Goal: Information Seeking & Learning: Learn about a topic

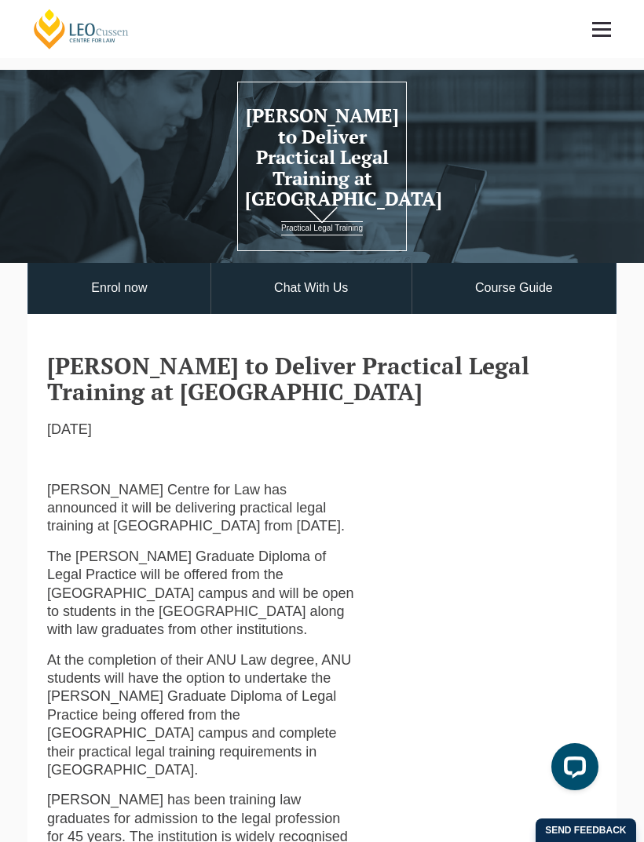
click at [544, 286] on link "Course Guide" at bounding box center [513, 288] width 203 height 51
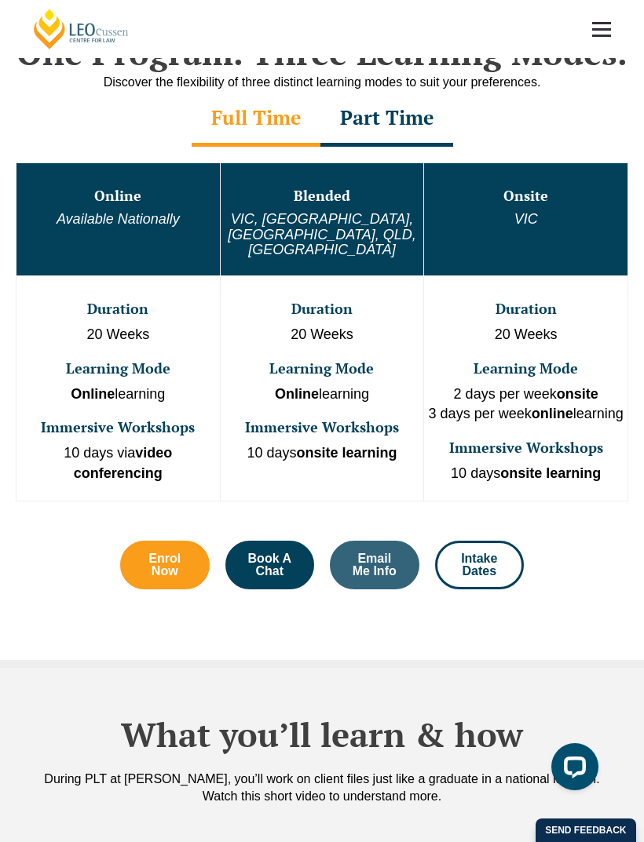
scroll to position [584, 0]
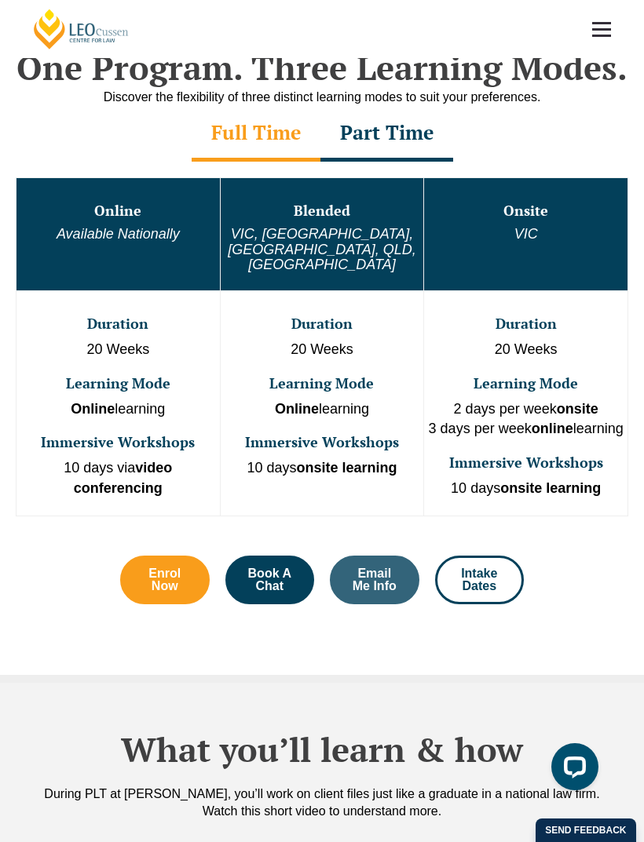
click at [401, 133] on div "Part Time" at bounding box center [386, 134] width 133 height 55
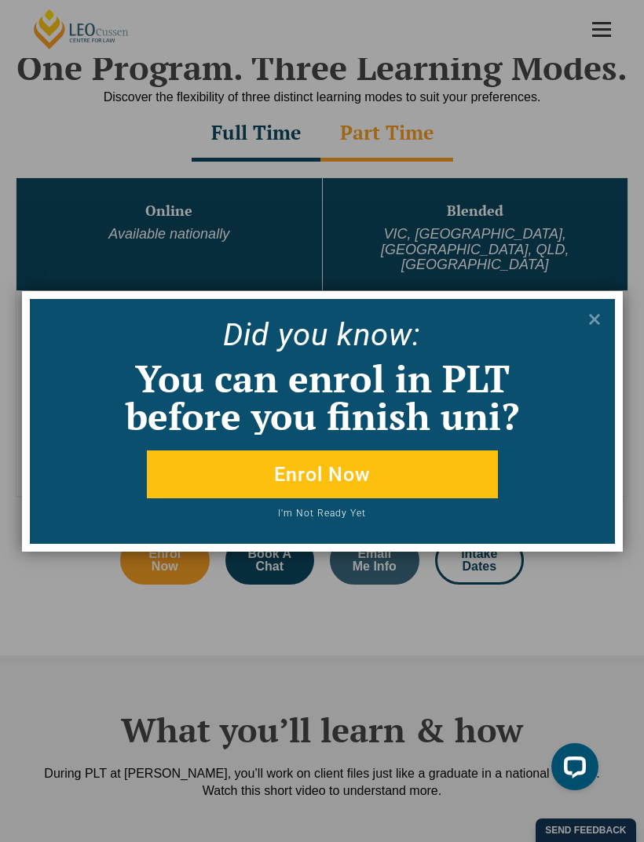
click at [582, 313] on button at bounding box center [594, 319] width 25 height 25
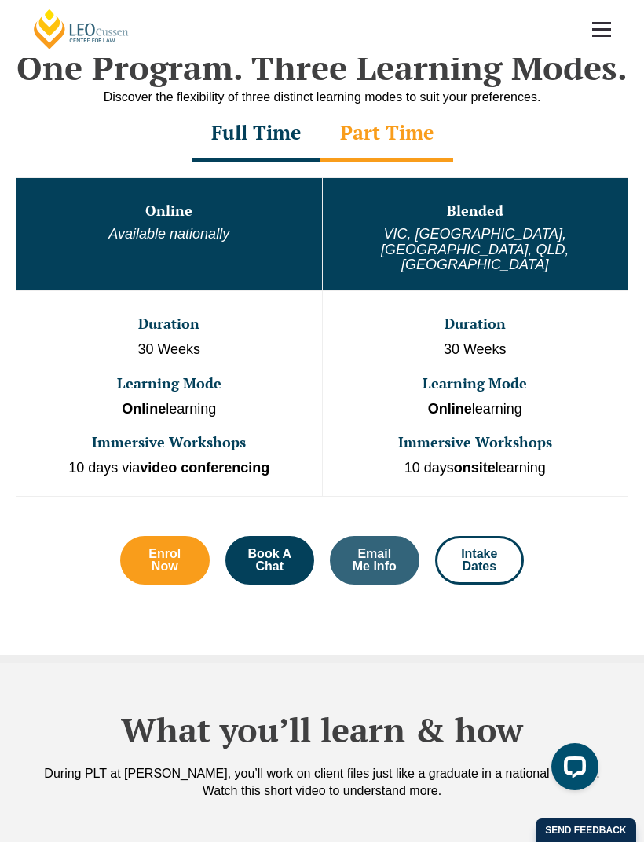
click at [219, 128] on div "Full Time" at bounding box center [255, 134] width 129 height 55
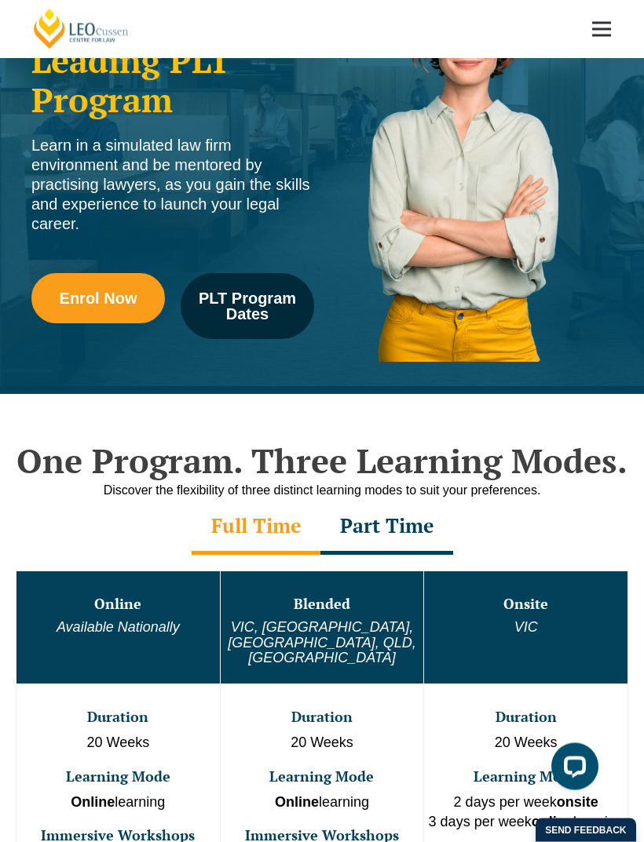
scroll to position [190, 0]
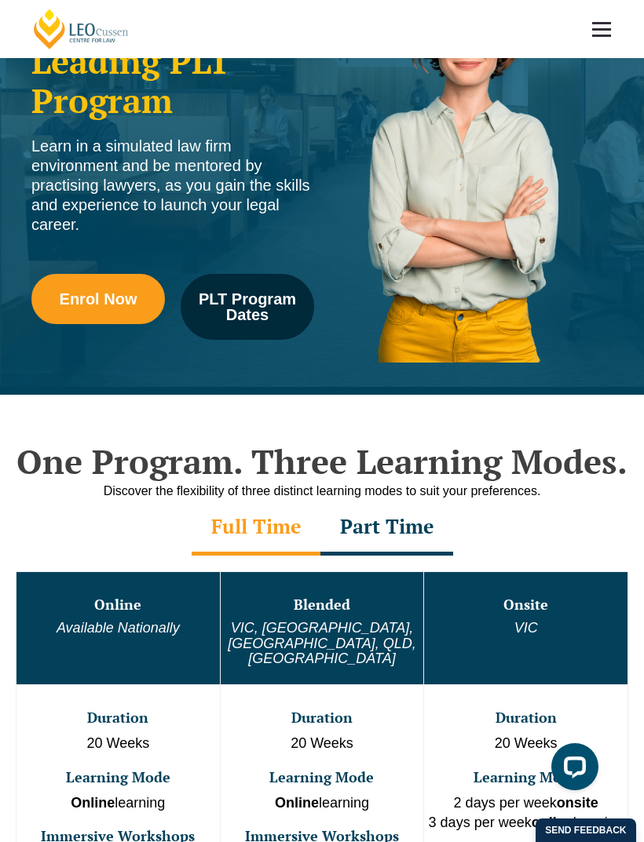
click at [261, 300] on span "PLT Program Dates" at bounding box center [246, 306] width 111 height 31
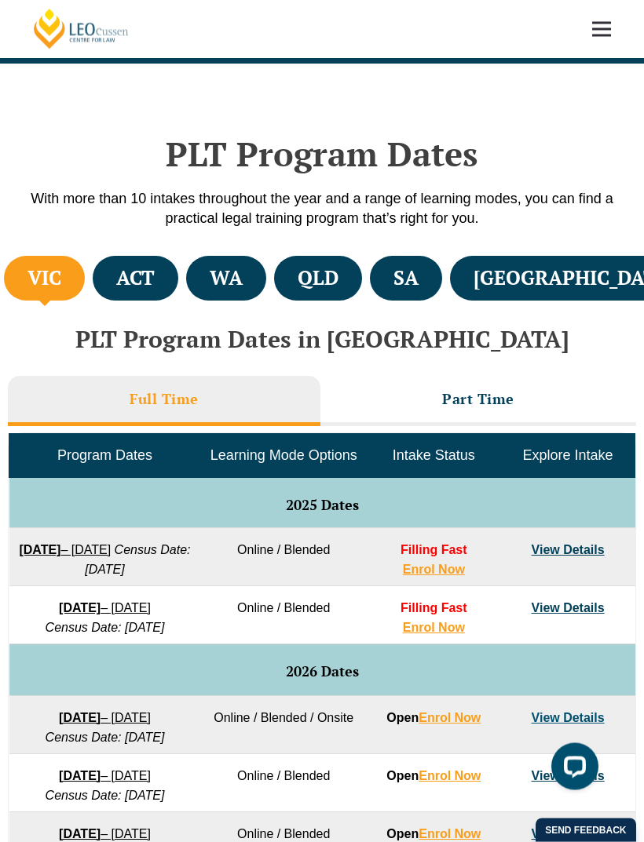
scroll to position [394, 0]
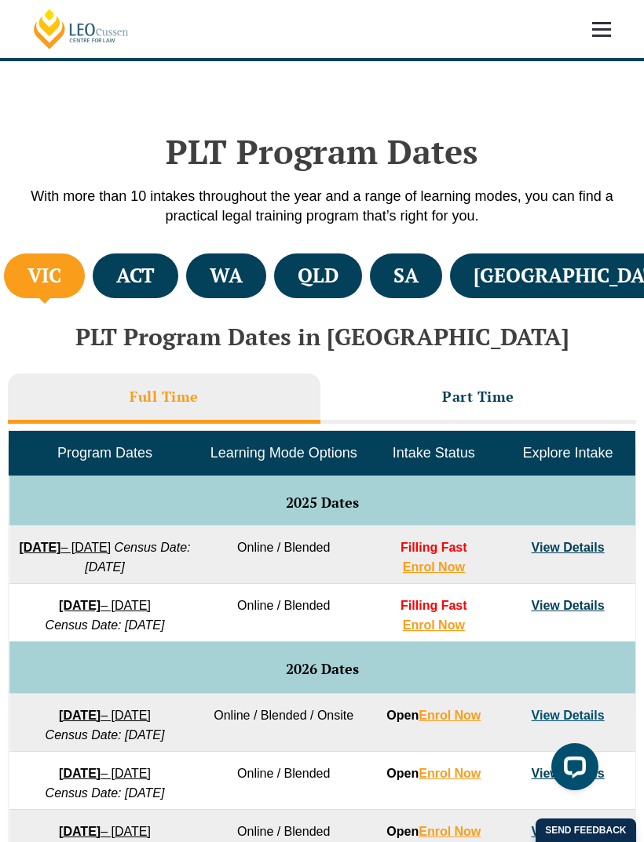
click at [178, 272] on li "ACT" at bounding box center [136, 275] width 86 height 45
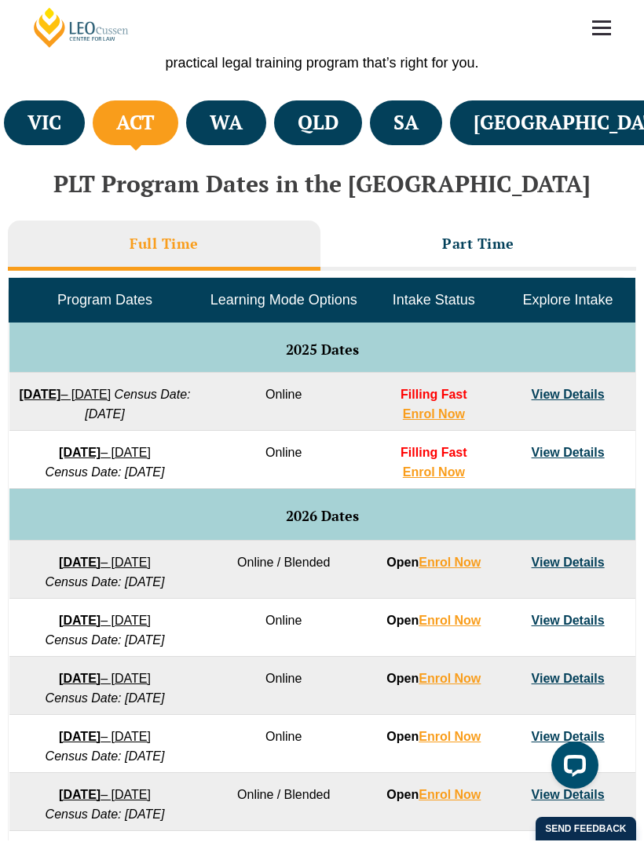
scroll to position [547, 0]
click at [495, 249] on li "Part Time" at bounding box center [478, 246] width 316 height 50
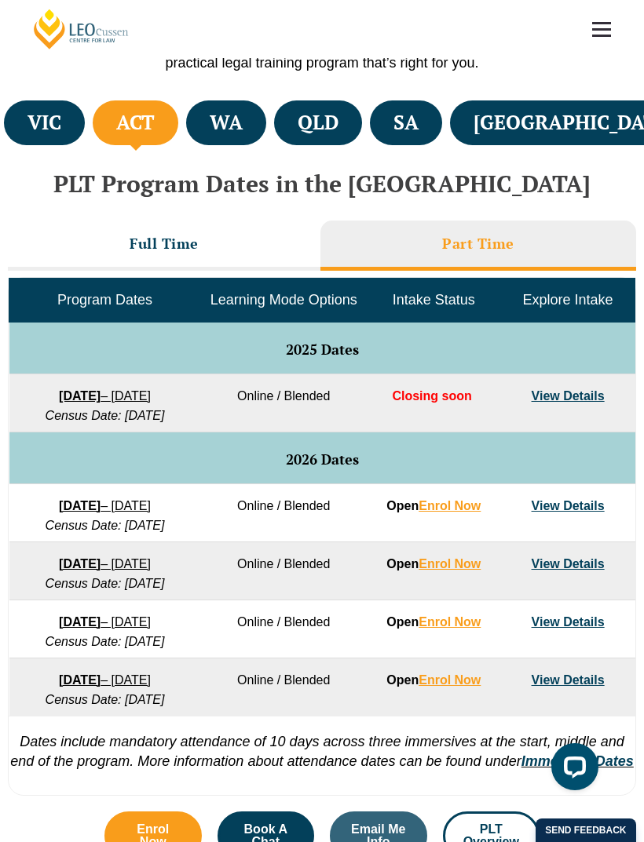
click at [157, 250] on li "Full Time" at bounding box center [164, 246] width 312 height 50
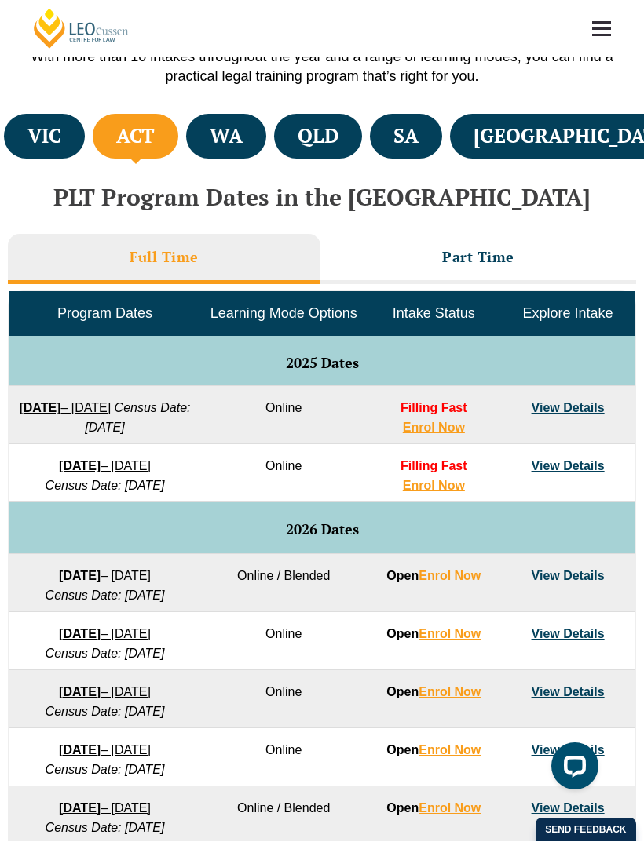
click at [588, 130] on h4 "NSW" at bounding box center [574, 137] width 202 height 26
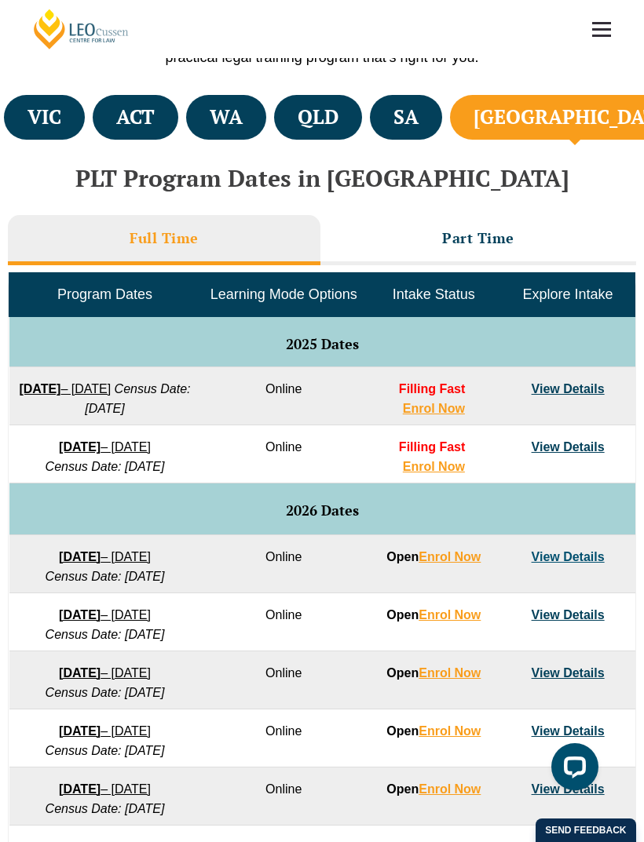
scroll to position [552, 0]
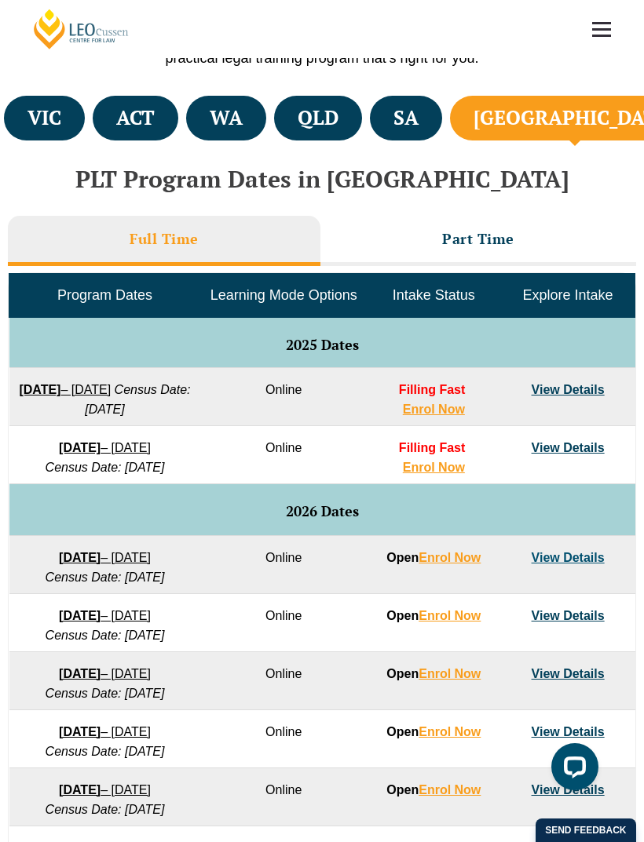
click at [518, 233] on li "Part Time" at bounding box center [478, 241] width 316 height 50
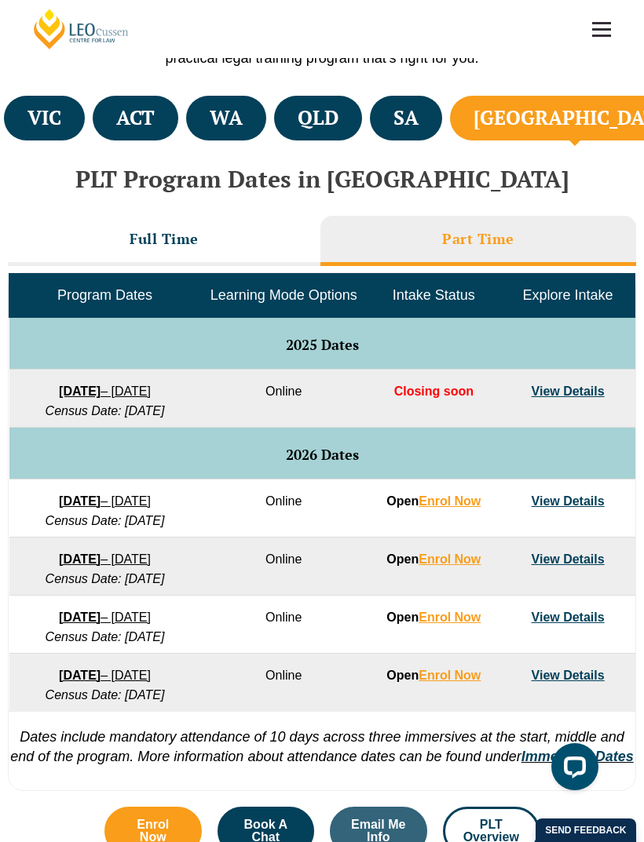
click at [244, 228] on li "Full Time" at bounding box center [164, 241] width 312 height 50
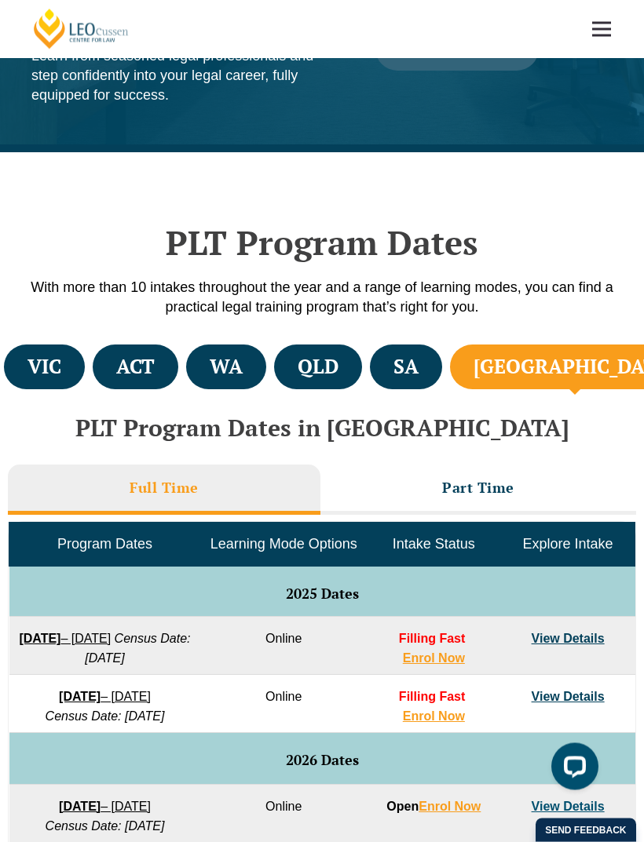
scroll to position [290, 0]
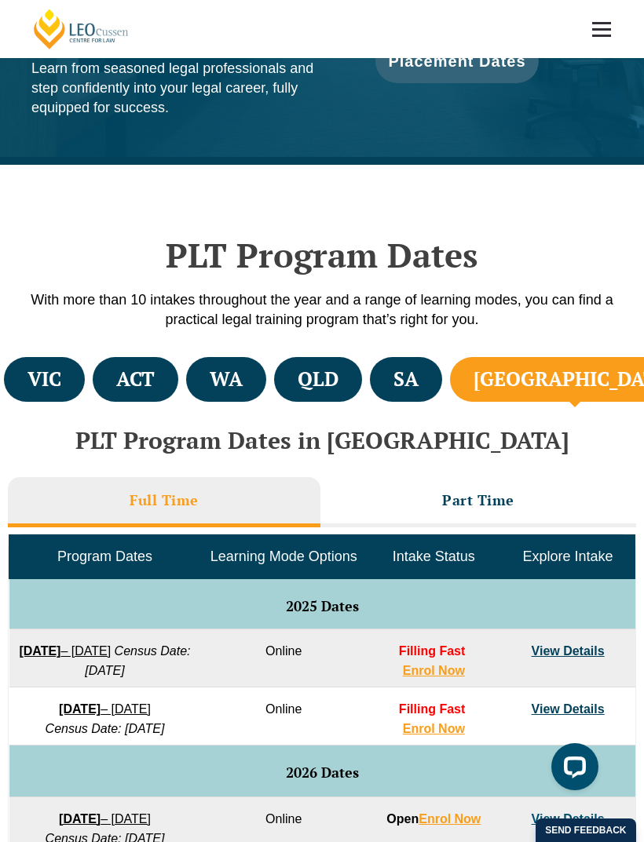
click at [111, 392] on ul "VIC ACT WA QLD SA NSW" at bounding box center [322, 379] width 644 height 53
click at [203, 353] on ul "VIC ACT WA QLD SA NSW" at bounding box center [322, 379] width 644 height 53
click at [178, 364] on li "ACT" at bounding box center [136, 379] width 86 height 45
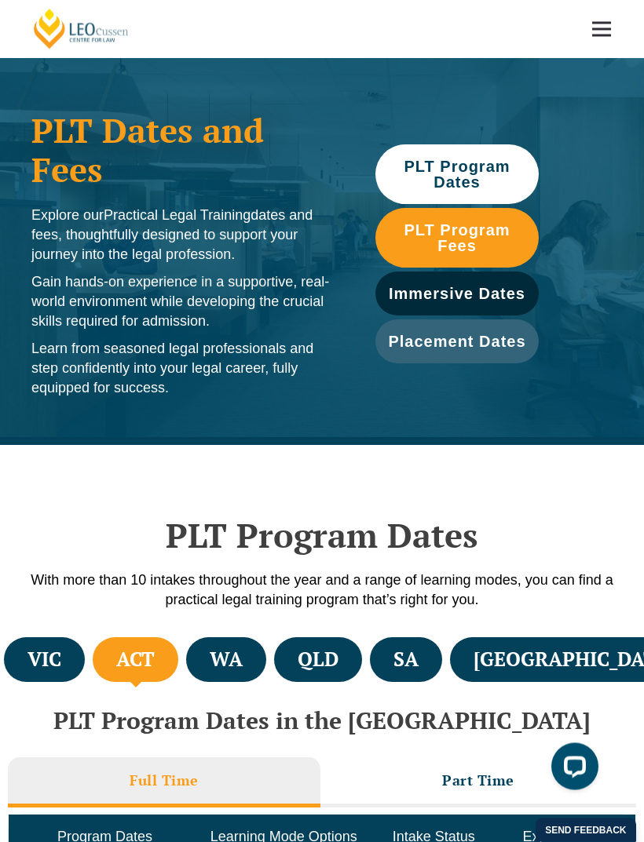
scroll to position [0, 0]
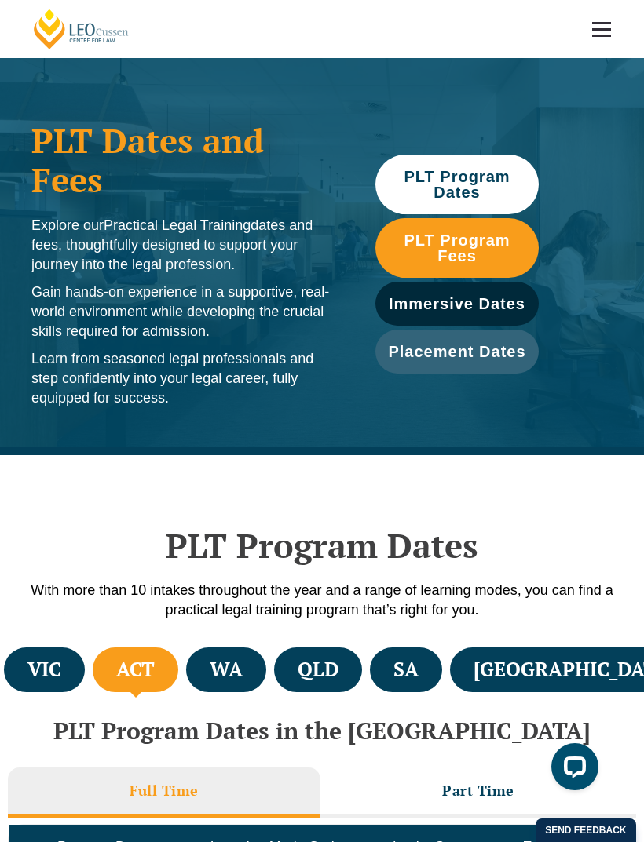
click at [480, 243] on span "PLT Program Fees" at bounding box center [457, 247] width 148 height 31
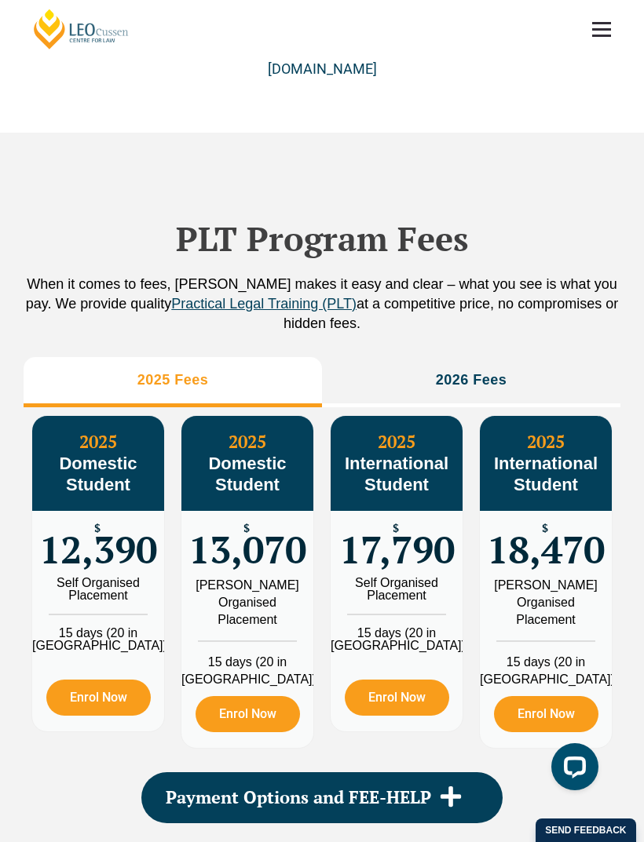
scroll to position [1941, 0]
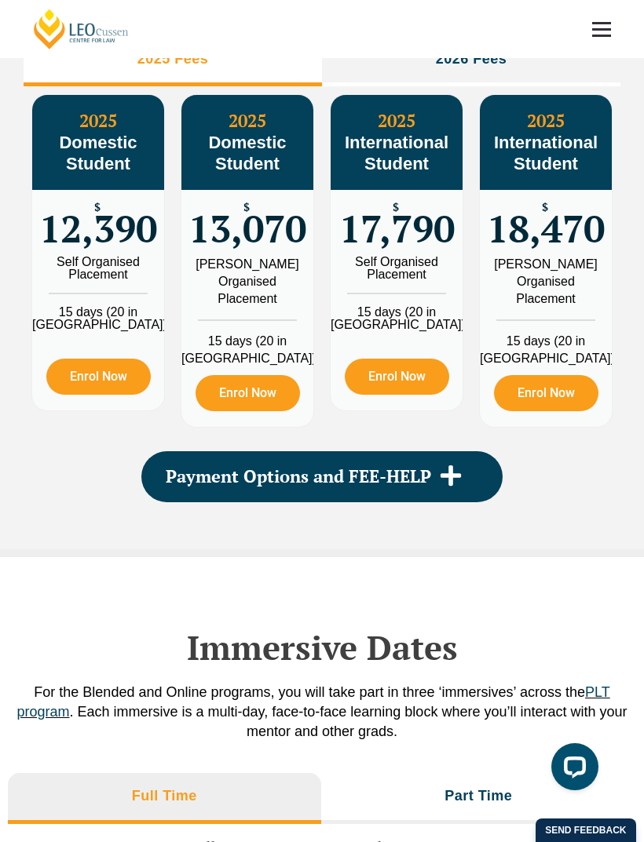
click at [454, 487] on icon at bounding box center [451, 476] width 24 height 24
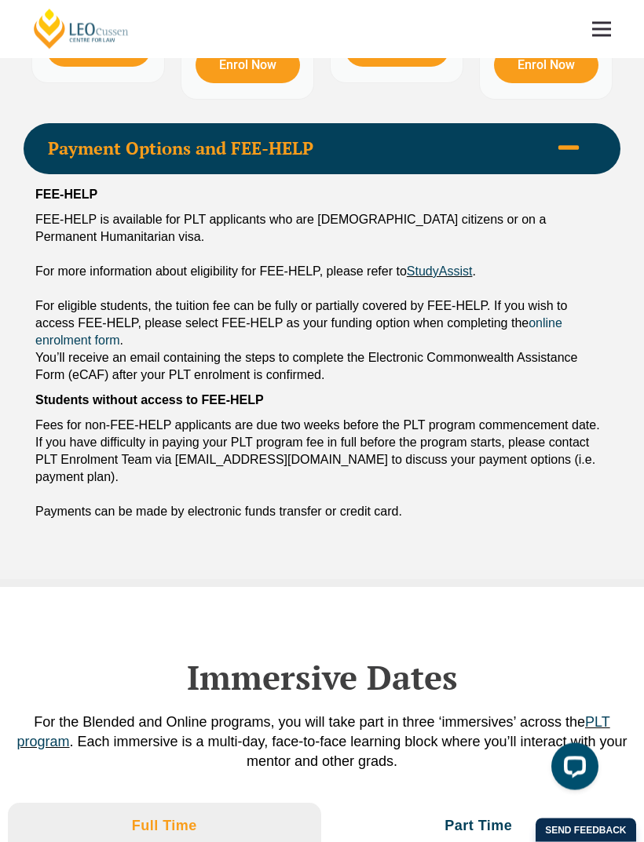
scroll to position [2270, 0]
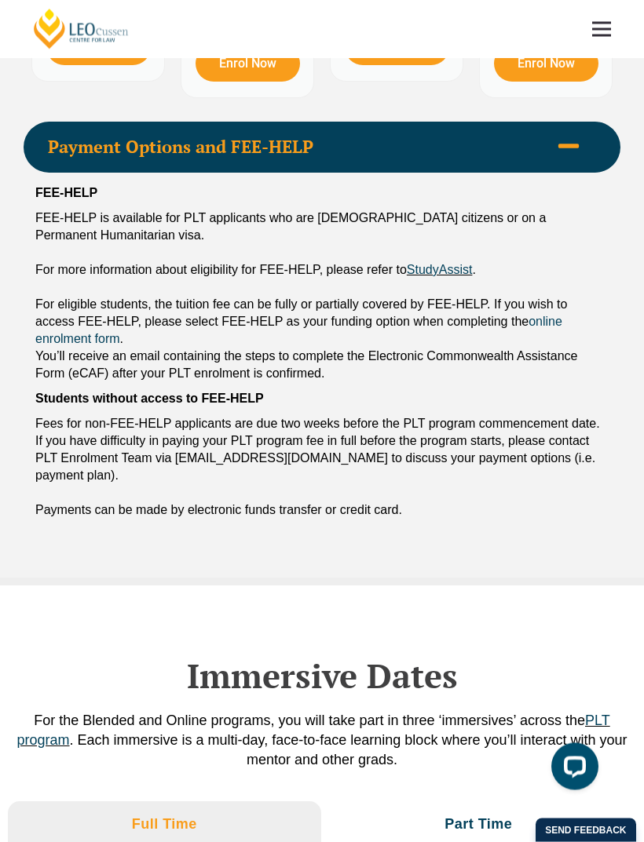
click at [448, 277] on link "StudyAssist" at bounding box center [440, 270] width 66 height 13
